Goal: Navigation & Orientation: Find specific page/section

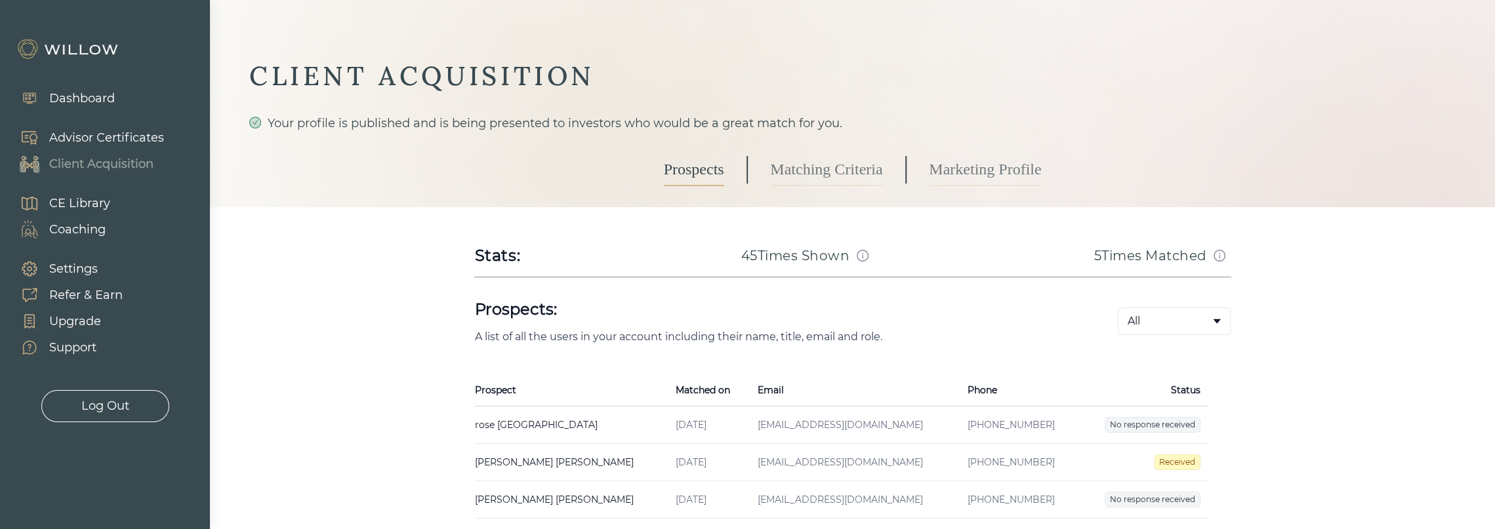
click at [89, 53] on img at bounding box center [68, 49] width 105 height 21
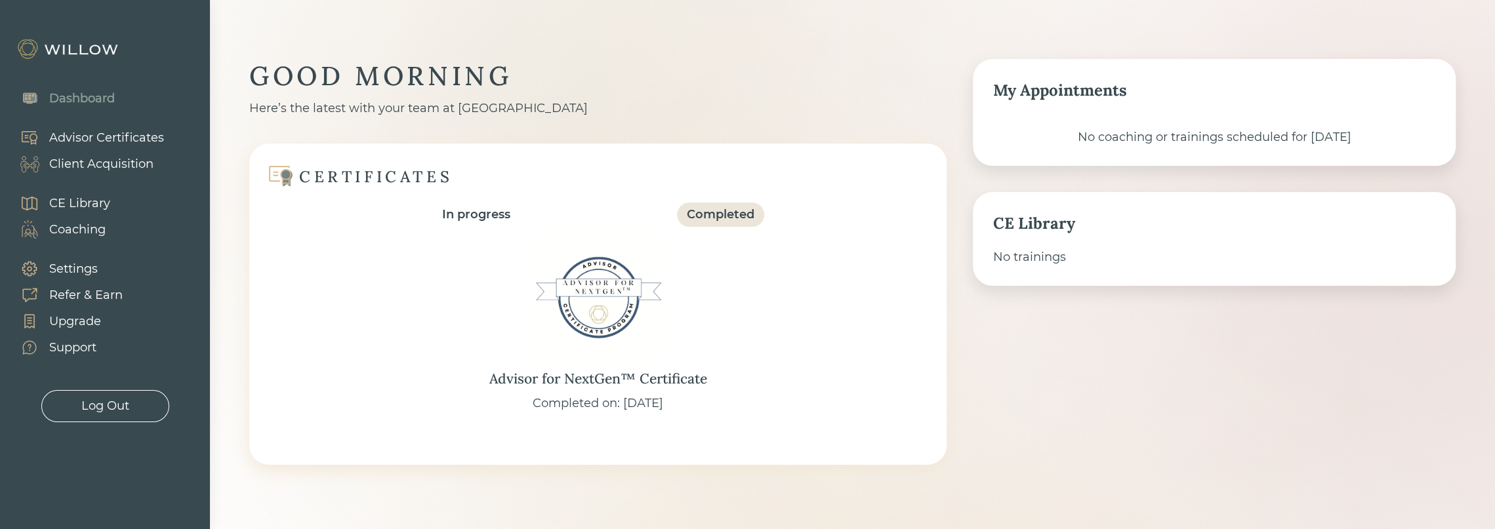
click at [112, 163] on div "Client Acquisition" at bounding box center [101, 165] width 104 height 18
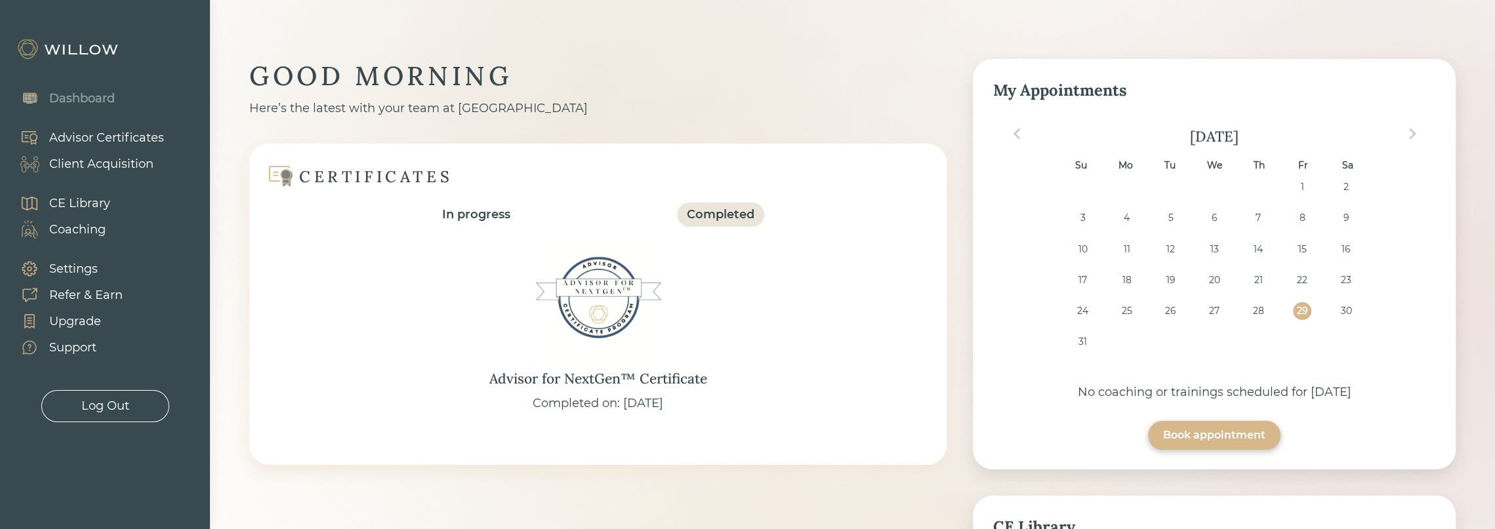
click at [94, 234] on div "Coaching" at bounding box center [77, 230] width 56 height 18
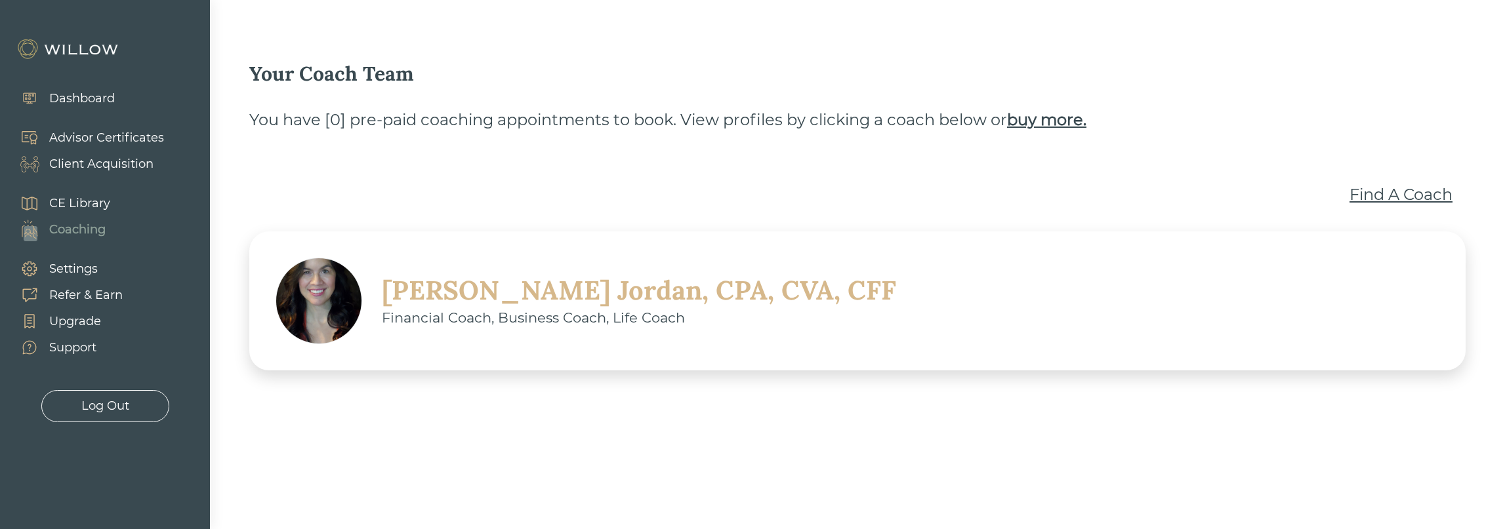
click at [88, 203] on div "CE Library" at bounding box center [79, 204] width 61 height 18
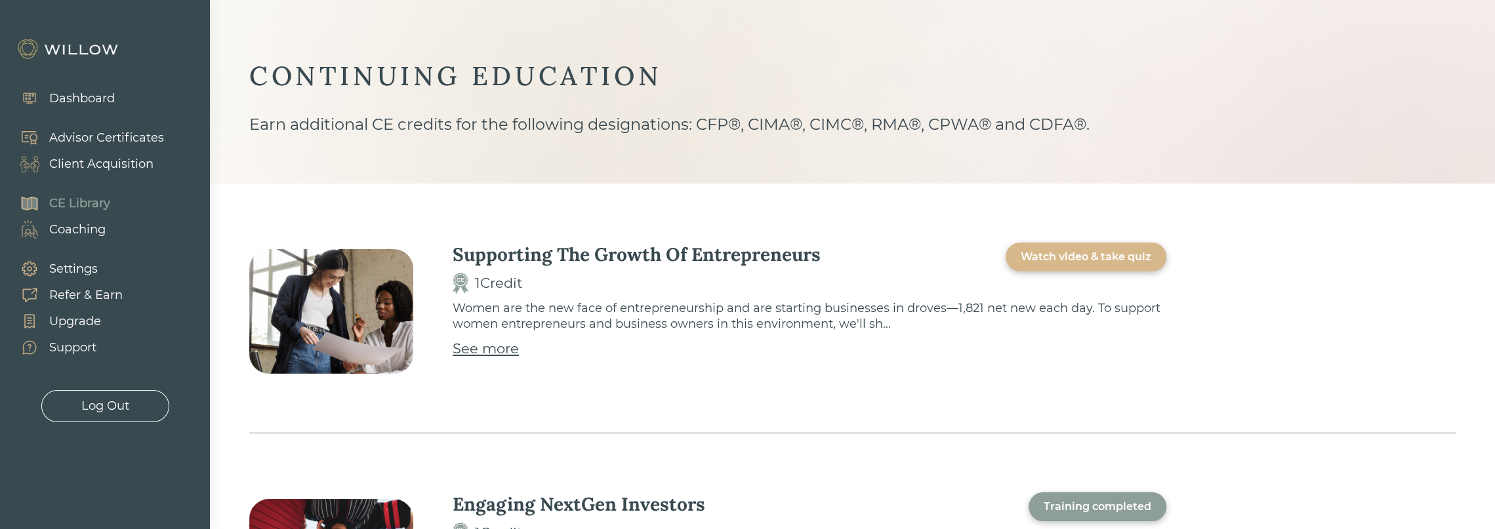
click at [117, 165] on div "Client Acquisition" at bounding box center [101, 165] width 104 height 18
